Goal: Navigation & Orientation: Find specific page/section

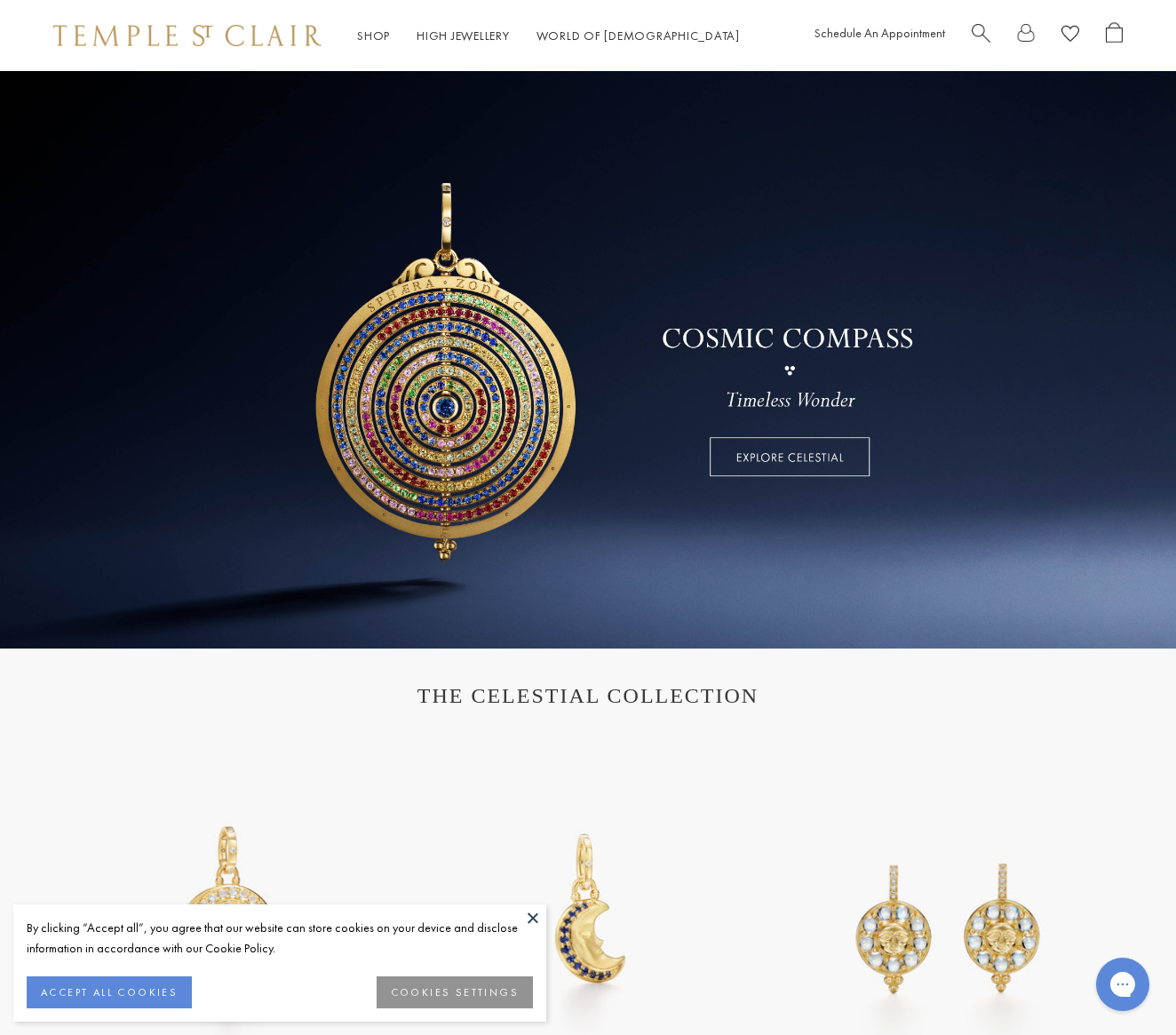
click at [469, 989] on button "COOKIES SETTINGS" at bounding box center [455, 992] width 156 height 32
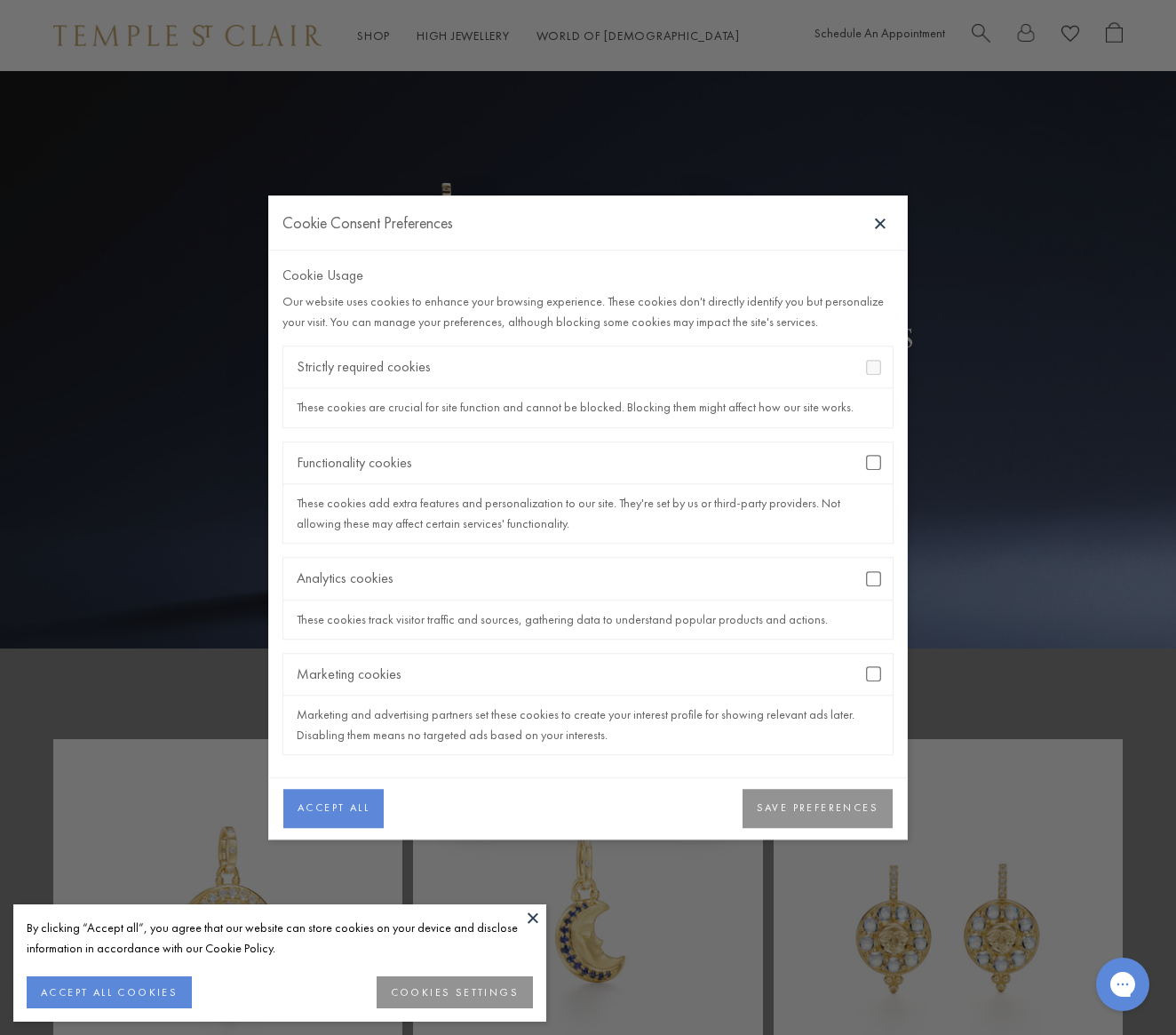
click at [836, 814] on button "SAVE PREFERENCES" at bounding box center [817, 808] width 150 height 39
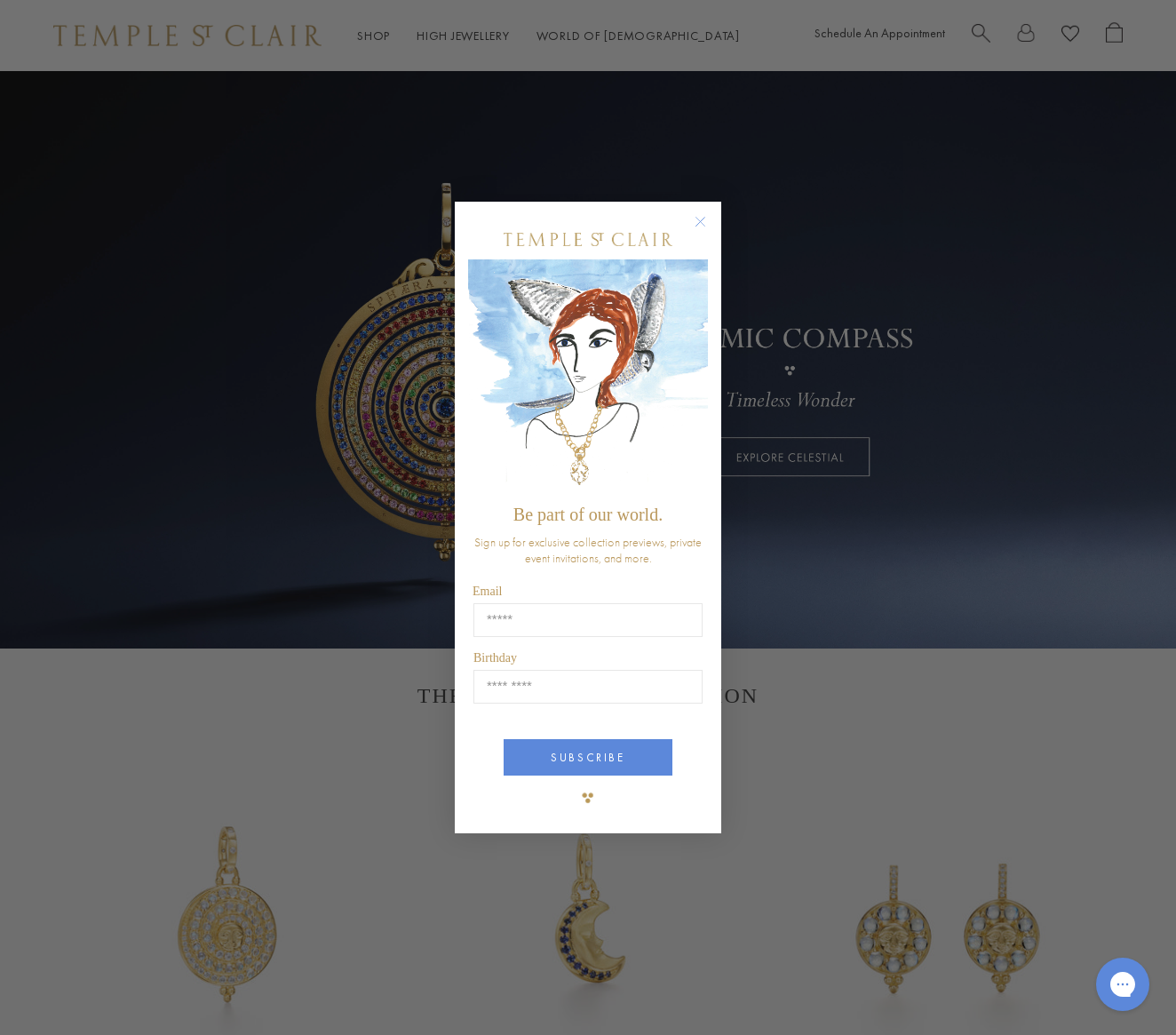
click at [702, 222] on circle "Close dialog" at bounding box center [701, 221] width 21 height 21
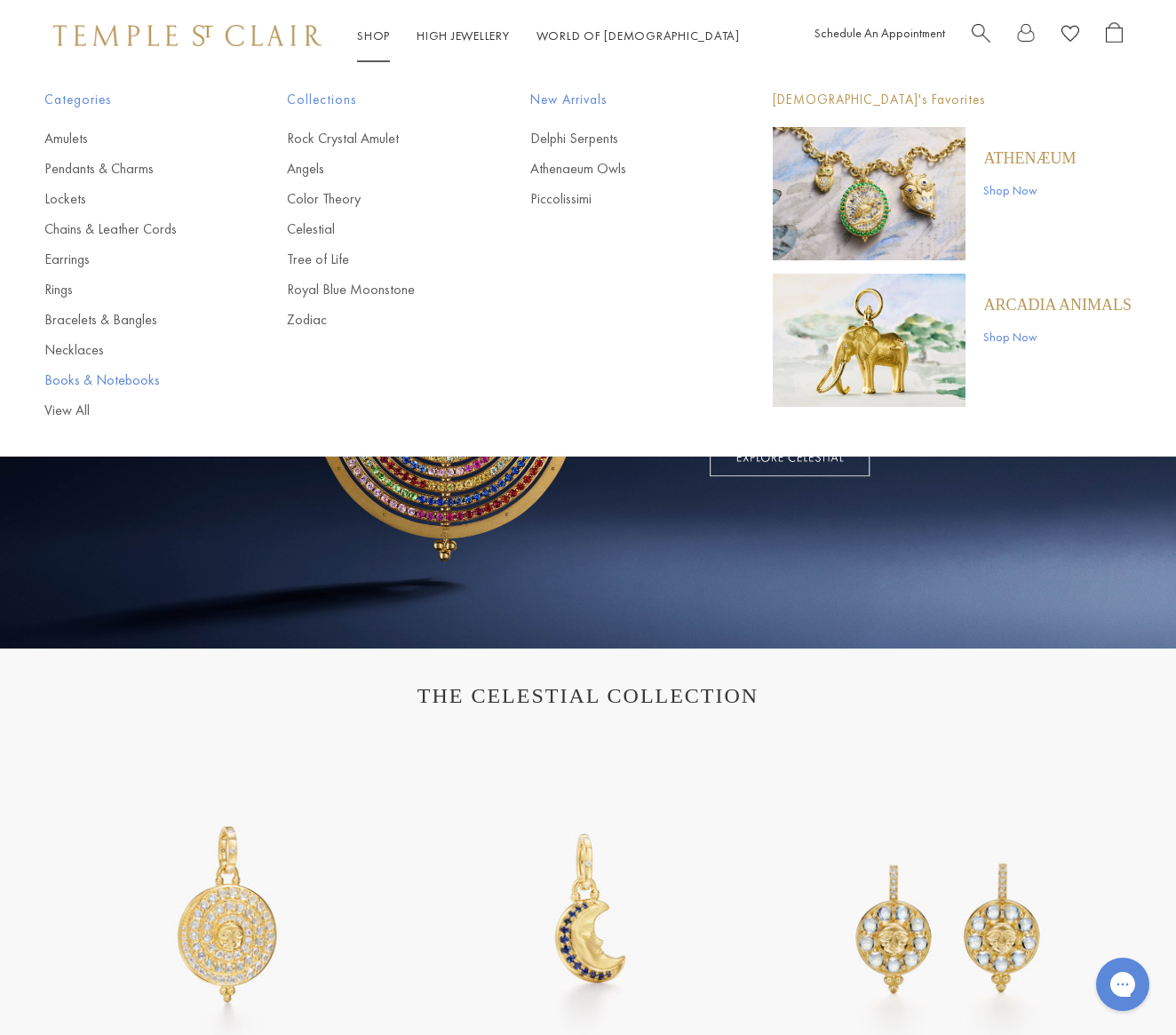
click at [70, 379] on link "Books & Notebooks" at bounding box center [130, 380] width 171 height 20
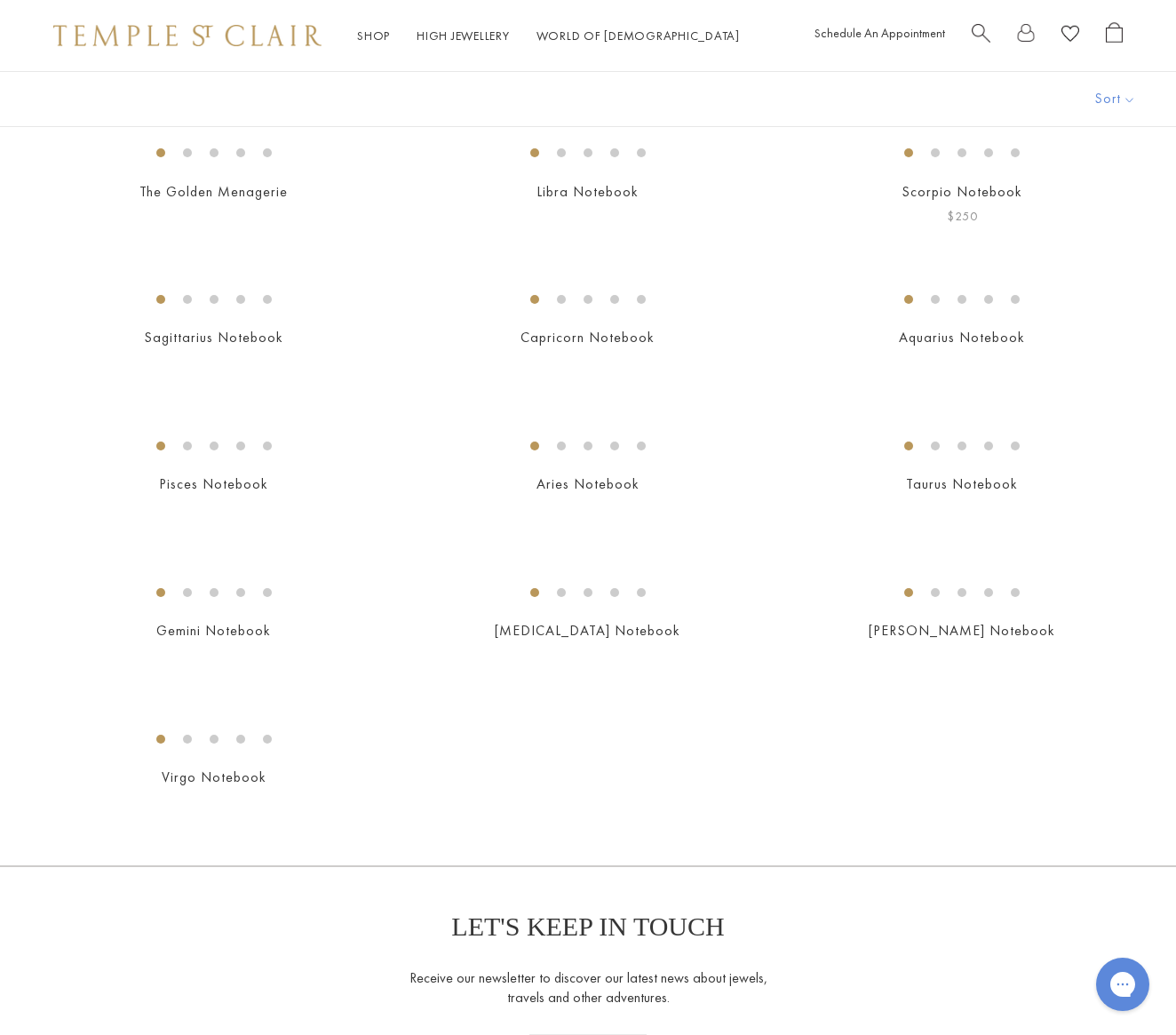
scroll to position [136, 0]
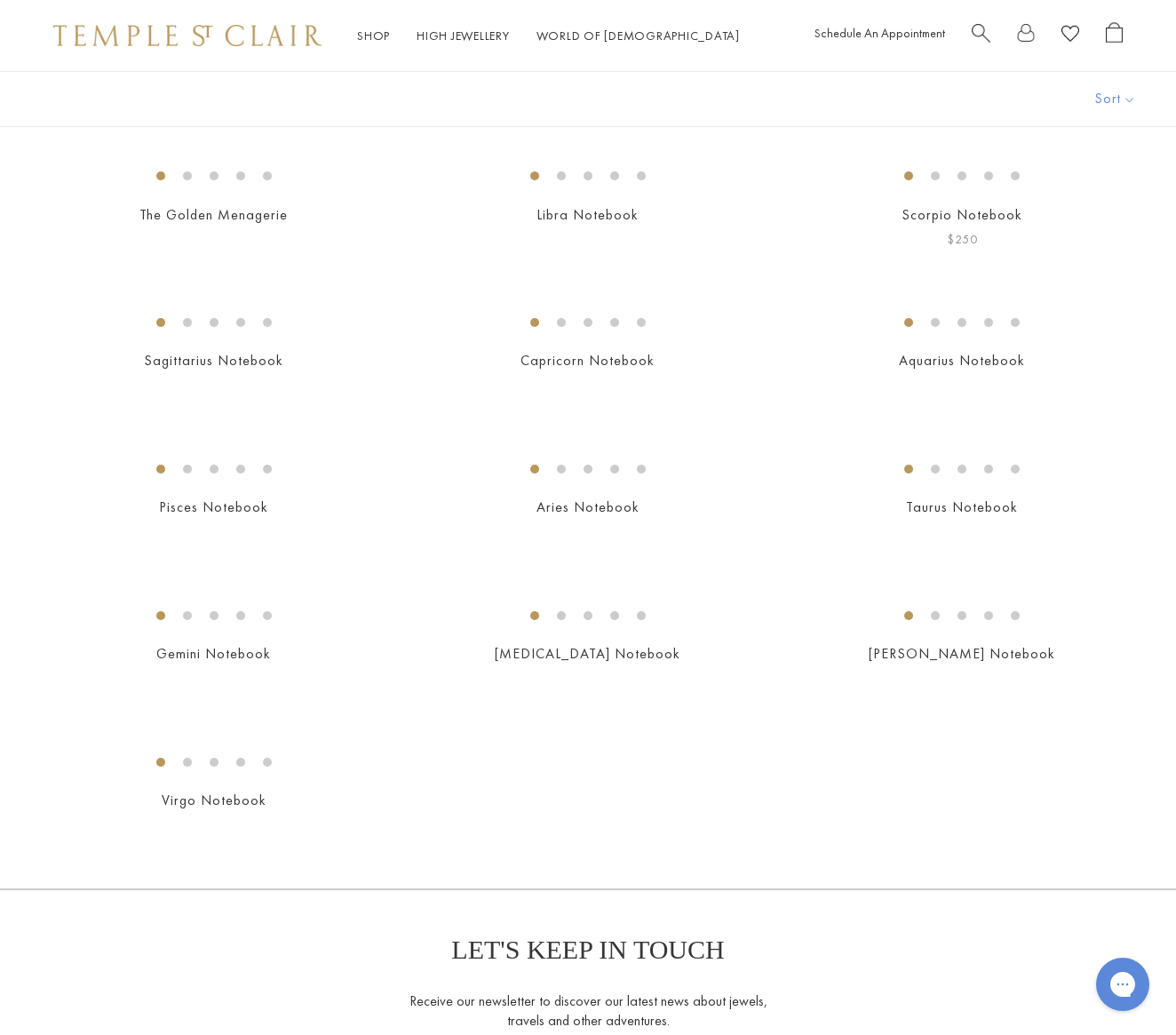
click at [0, 0] on img at bounding box center [0, 0] width 0 height 0
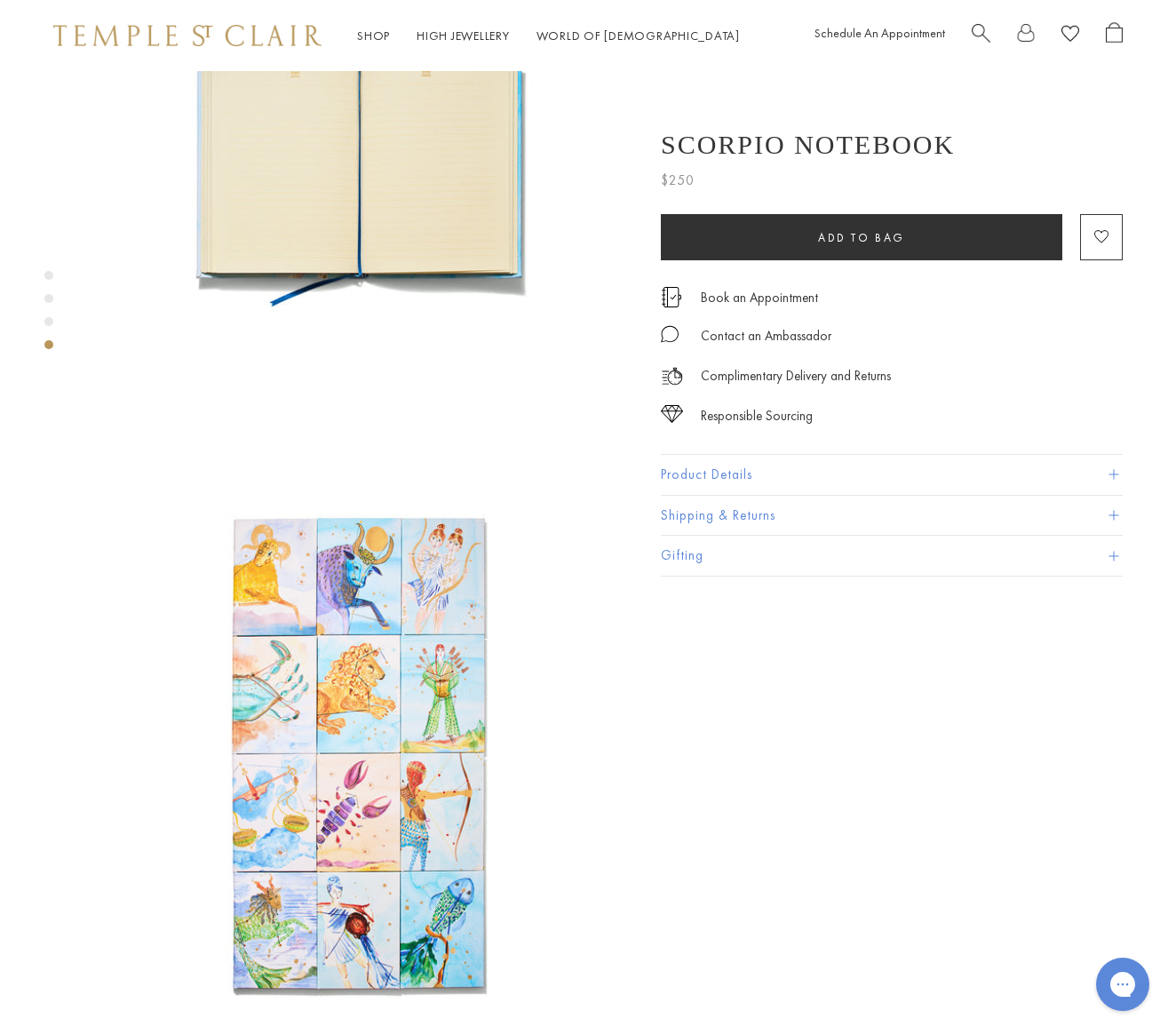
scroll to position [1302, 0]
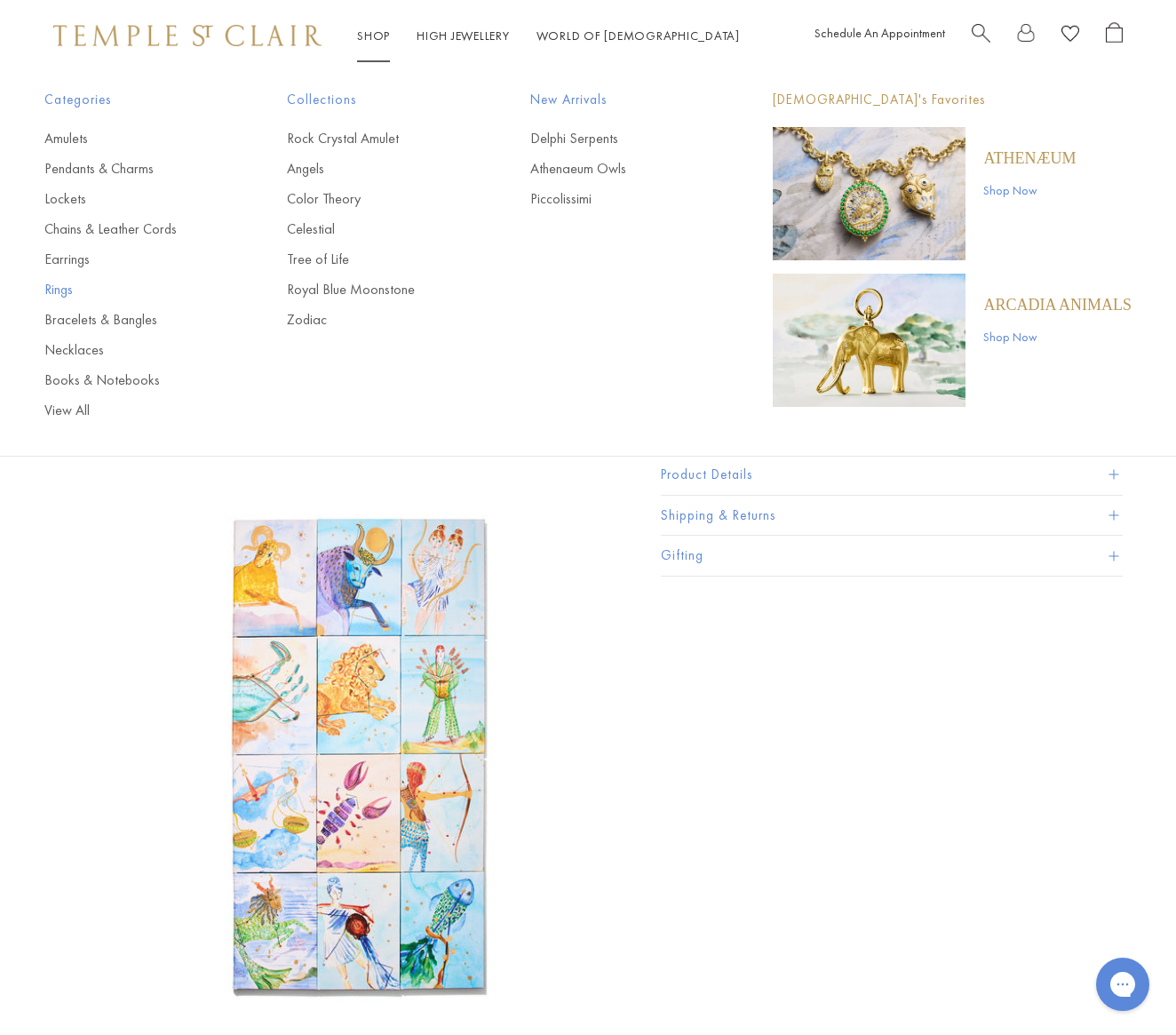
click at [67, 291] on link "Rings" at bounding box center [130, 290] width 171 height 20
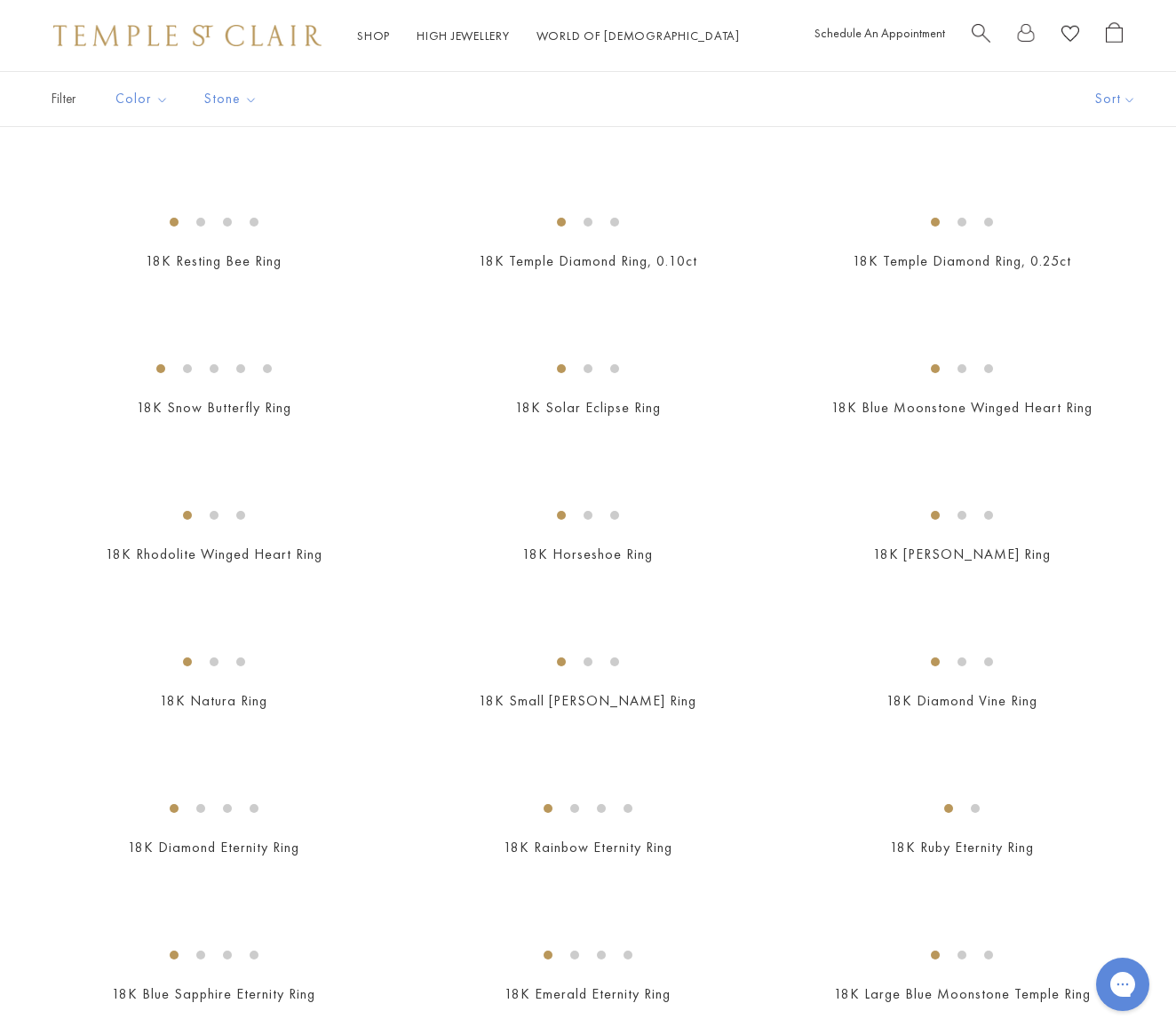
scroll to position [970, 0]
click at [0, 0] on img at bounding box center [0, 0] width 0 height 0
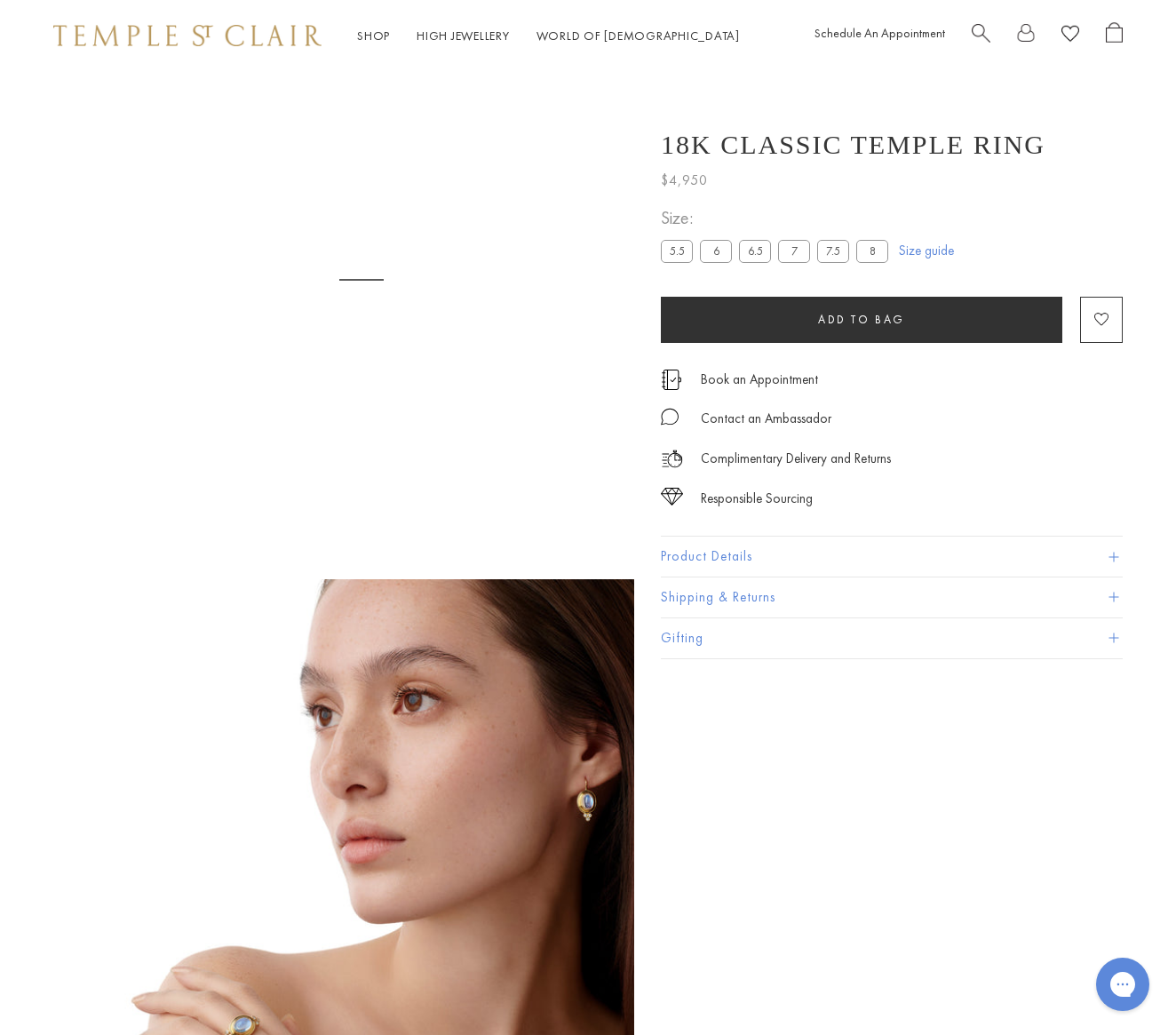
scroll to position [71, 0]
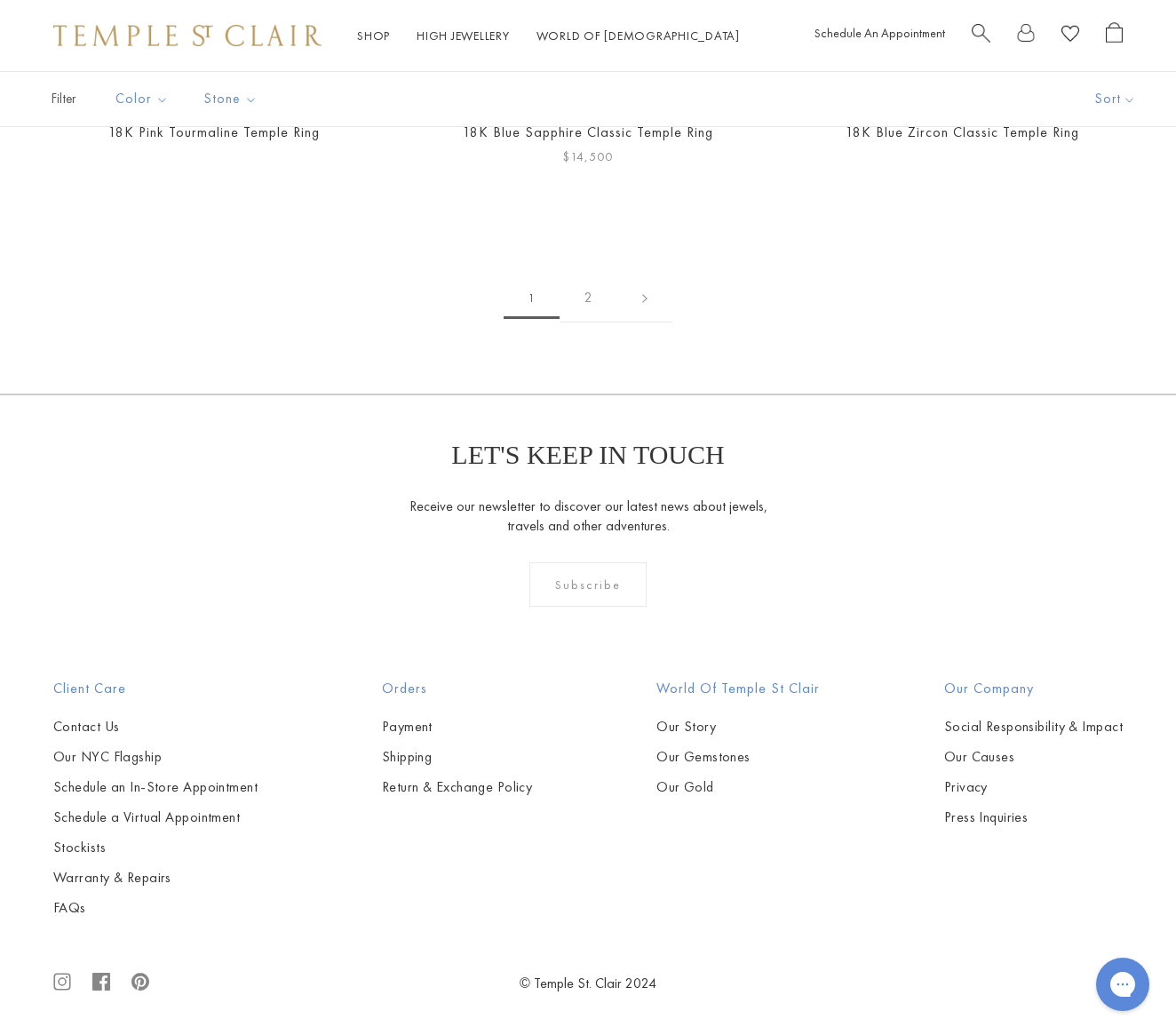
scroll to position [6096, 0]
click at [584, 322] on link "2" at bounding box center [588, 298] width 58 height 49
